Goal: Navigation & Orientation: Find specific page/section

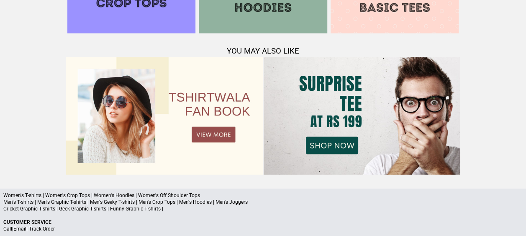
scroll to position [931, 0]
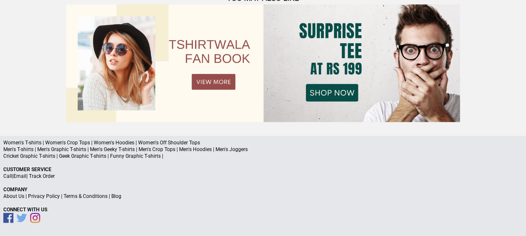
click at [9, 197] on link "About Us" at bounding box center [13, 196] width 21 height 6
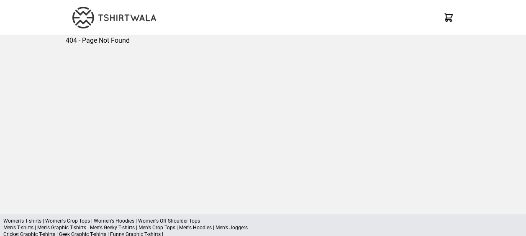
scroll to position [78, 0]
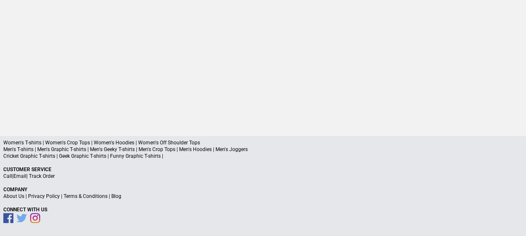
click at [8, 176] on link "Call" at bounding box center [7, 176] width 9 height 6
click at [9, 195] on link "About Us" at bounding box center [13, 196] width 21 height 6
